Goal: Complete application form

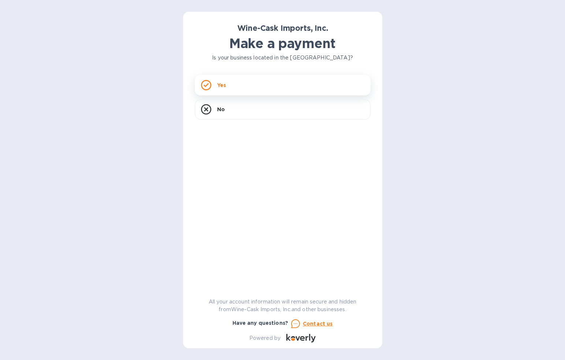
click at [249, 85] on div "Yes" at bounding box center [283, 85] width 176 height 21
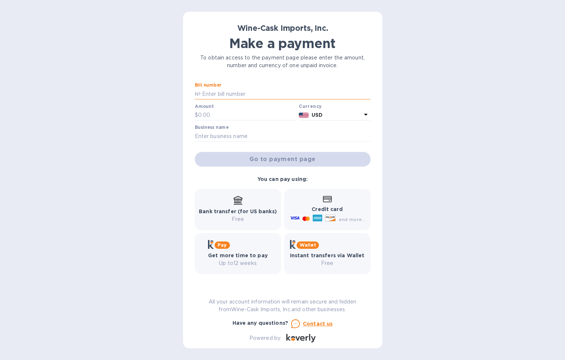
click at [221, 93] on input "text" at bounding box center [286, 93] width 170 height 11
paste input "35127"
type input "35127"
click at [201, 118] on input "text" at bounding box center [247, 115] width 98 height 11
click at [285, 137] on input "text" at bounding box center [283, 135] width 176 height 11
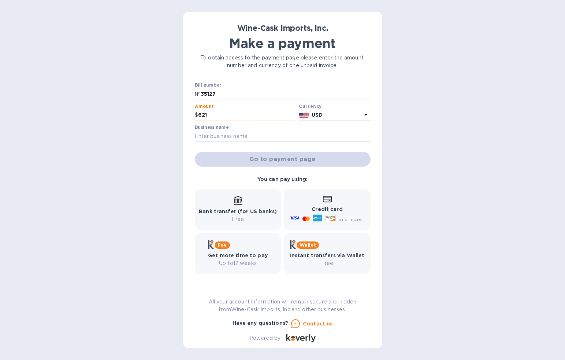
click at [222, 119] on input "621" at bounding box center [247, 115] width 98 height 11
type input "621.00"
click at [212, 137] on input "text" at bounding box center [283, 135] width 176 height 11
type input "[DATE] Never Knows, Inc"
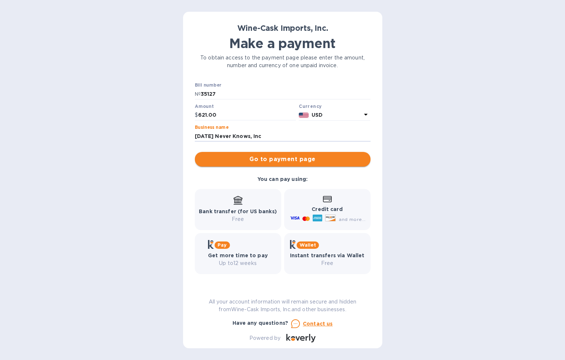
click at [249, 160] on span "Go to payment page" at bounding box center [283, 159] width 164 height 9
